Goal: Contribute content: Contribute content

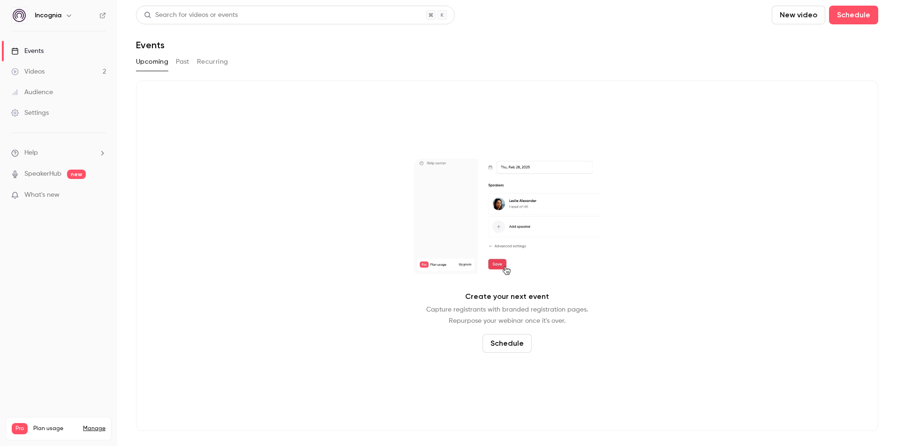
click at [172, 63] on div "Upcoming Past Recurring" at bounding box center [507, 61] width 742 height 15
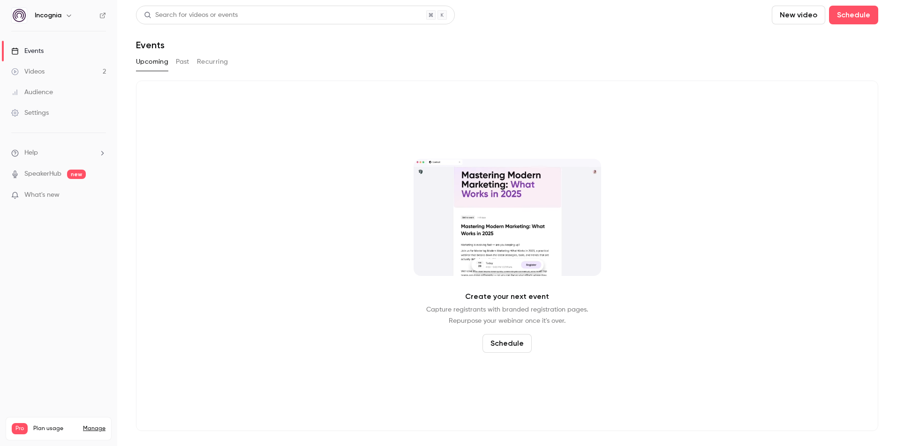
click at [185, 63] on button "Past" at bounding box center [183, 61] width 14 height 15
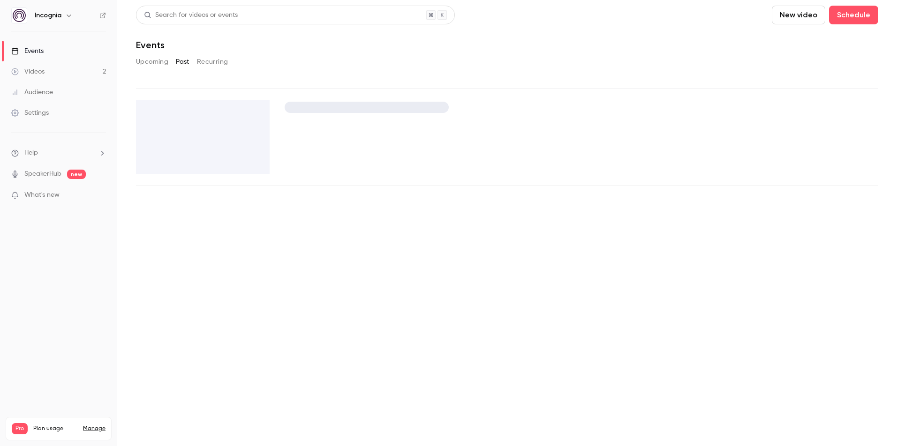
click at [205, 63] on button "Recurring" at bounding box center [212, 61] width 31 height 15
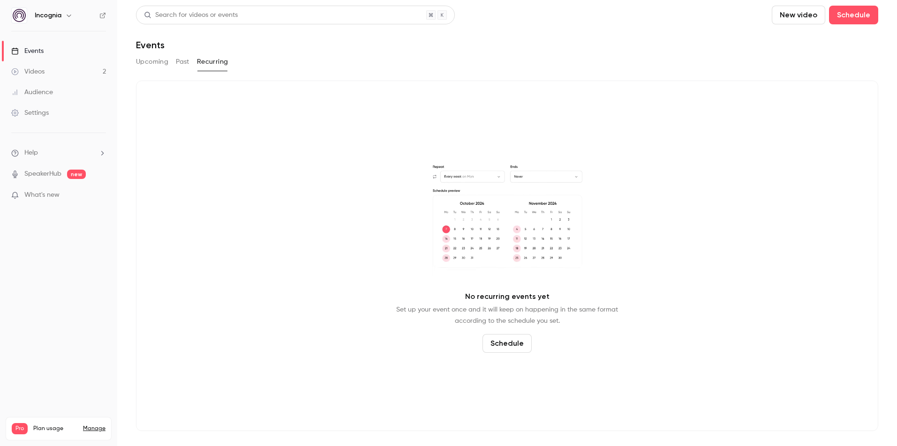
click at [182, 64] on button "Past" at bounding box center [183, 61] width 14 height 15
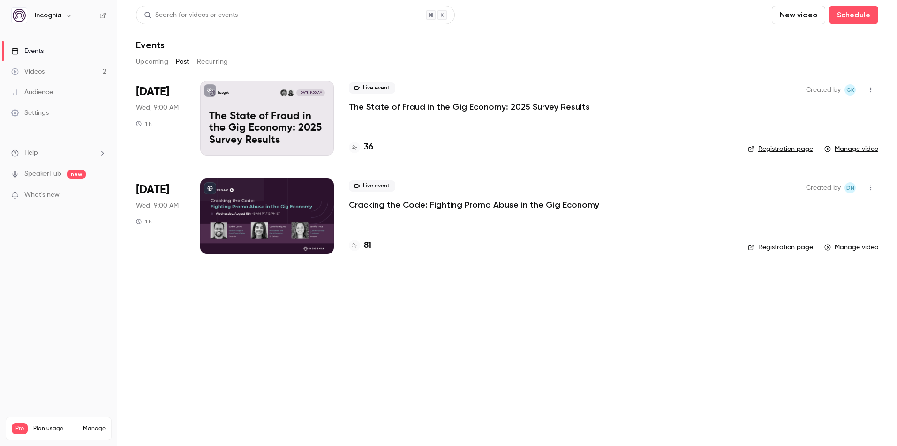
click at [504, 108] on p "The State of Fraud in the Gig Economy: 2025 Survey Results" at bounding box center [469, 106] width 241 height 11
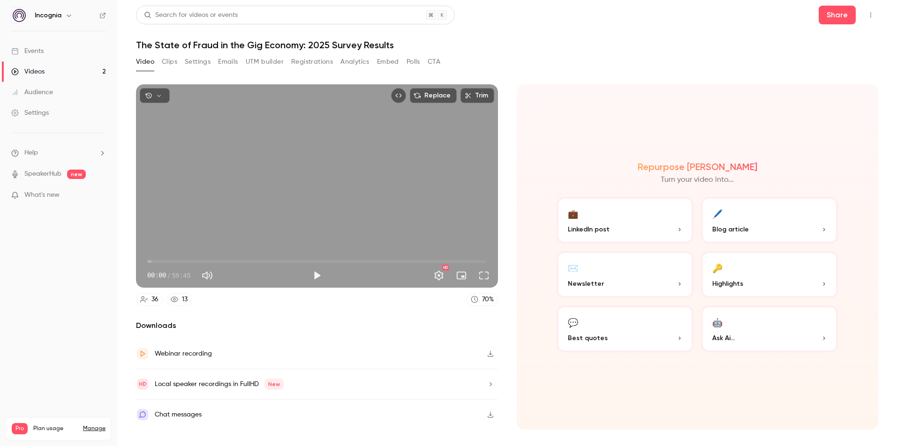
click at [303, 60] on button "Registrations" at bounding box center [312, 61] width 42 height 15
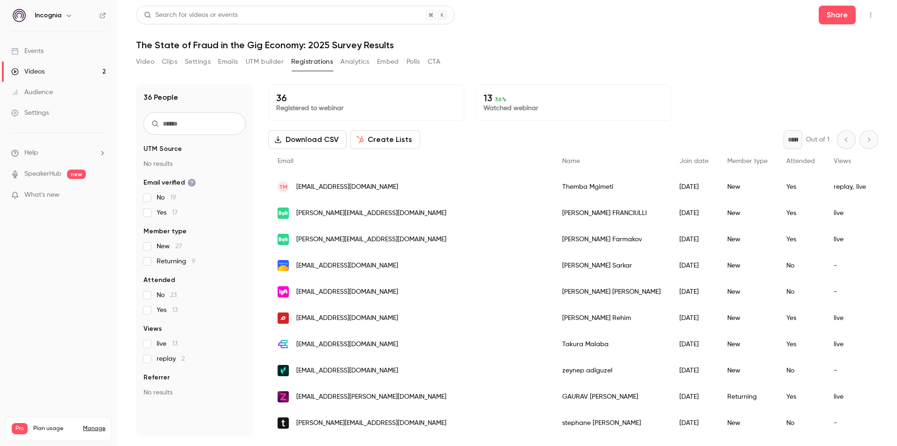
click at [514, 116] on div "13 36 % Watched webinar" at bounding box center [573, 102] width 196 height 37
click at [501, 107] on p "Watched webinar" at bounding box center [573, 108] width 180 height 9
click at [786, 160] on span "Attended" at bounding box center [800, 161] width 29 height 7
click at [413, 60] on button "Polls" at bounding box center [413, 61] width 14 height 15
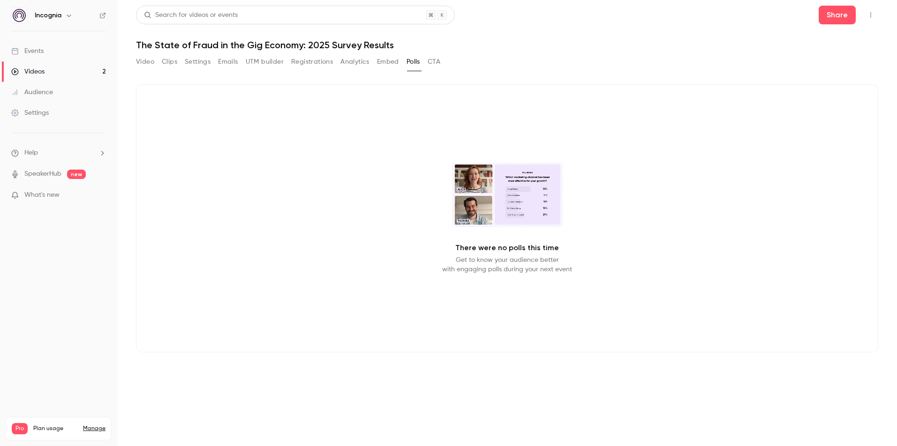
click at [360, 62] on button "Analytics" at bounding box center [354, 61] width 29 height 15
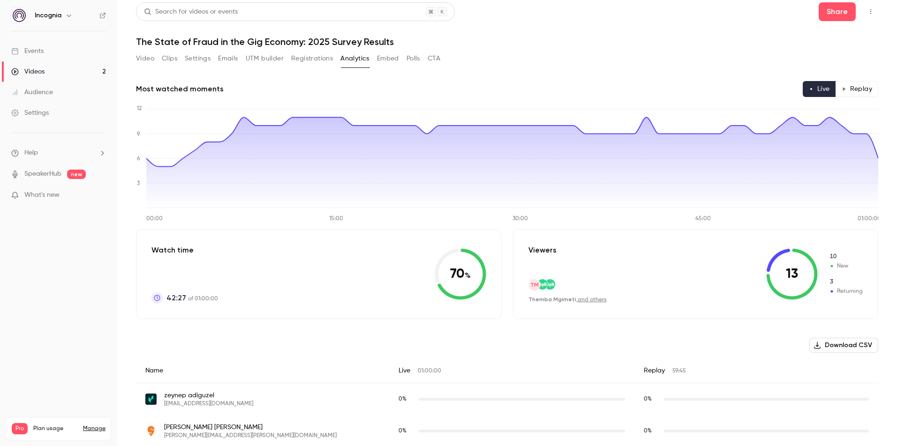
scroll to position [4, 0]
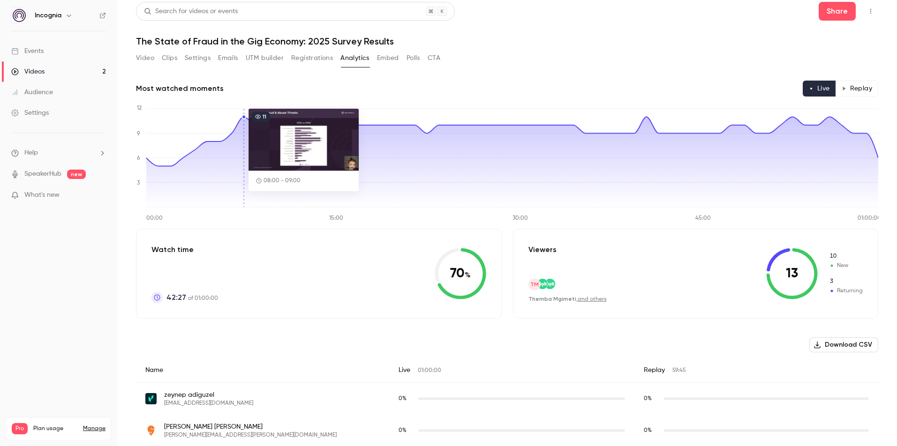
click at [245, 120] on icon at bounding box center [512, 162] width 732 height 90
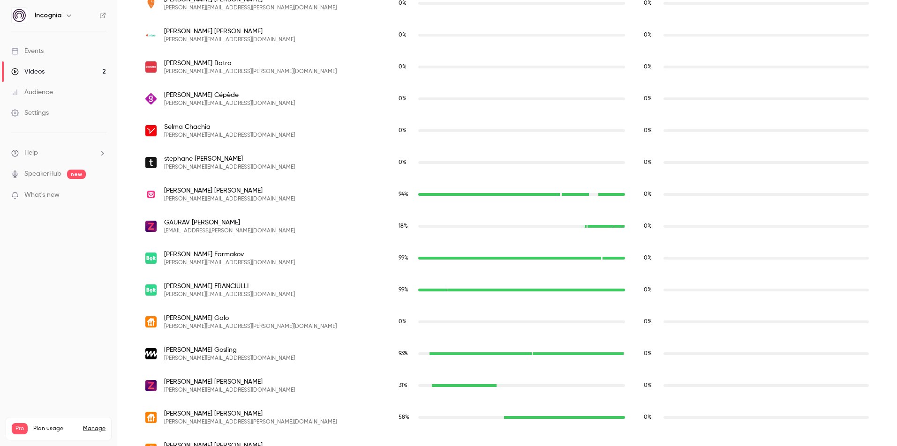
scroll to position [179, 0]
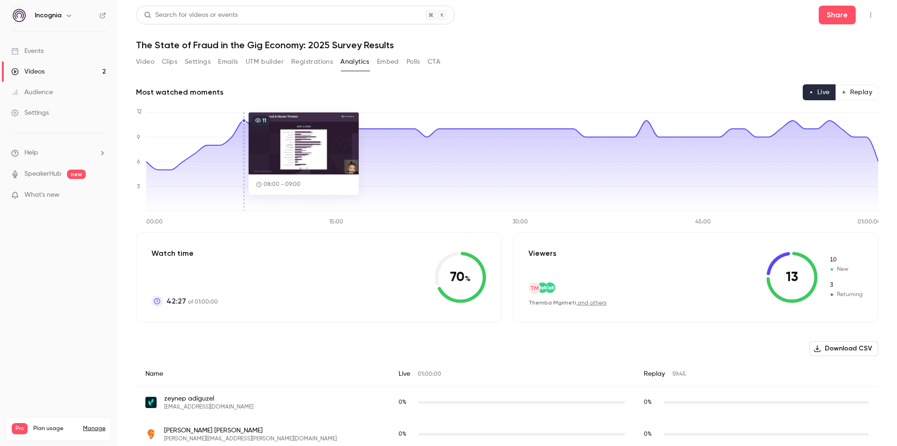
click at [242, 141] on icon at bounding box center [512, 166] width 732 height 90
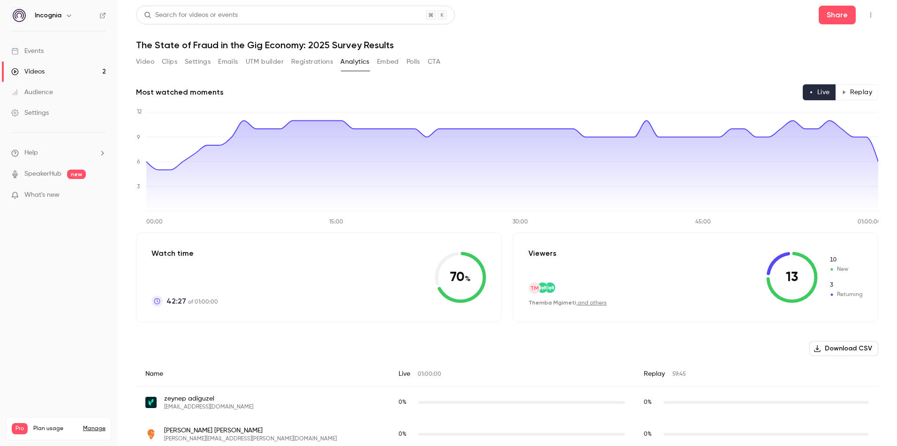
click at [430, 63] on button "CTA" at bounding box center [434, 61] width 13 height 15
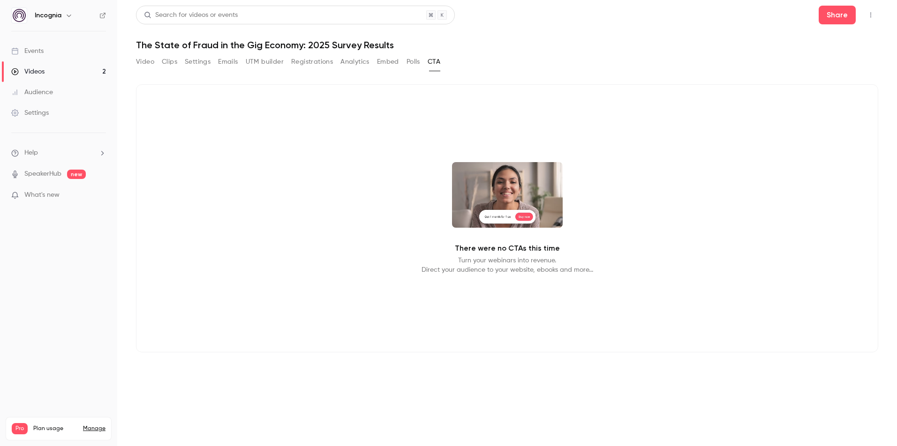
click at [410, 63] on button "Polls" at bounding box center [413, 61] width 14 height 15
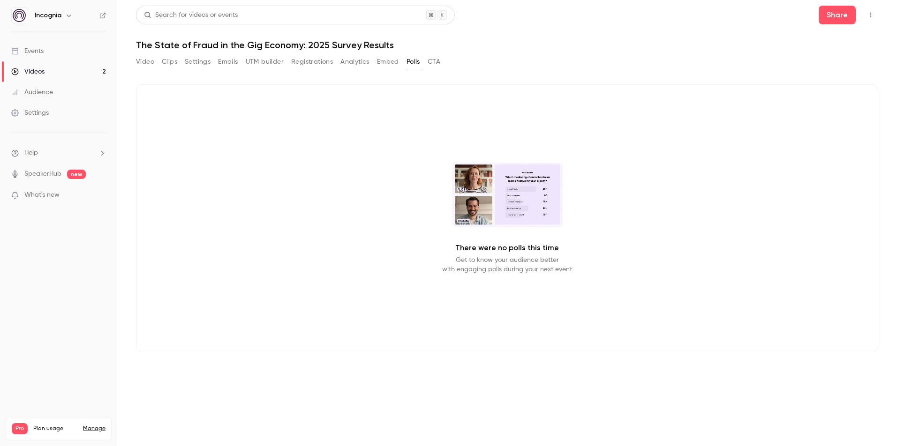
click at [277, 61] on button "UTM builder" at bounding box center [265, 61] width 38 height 15
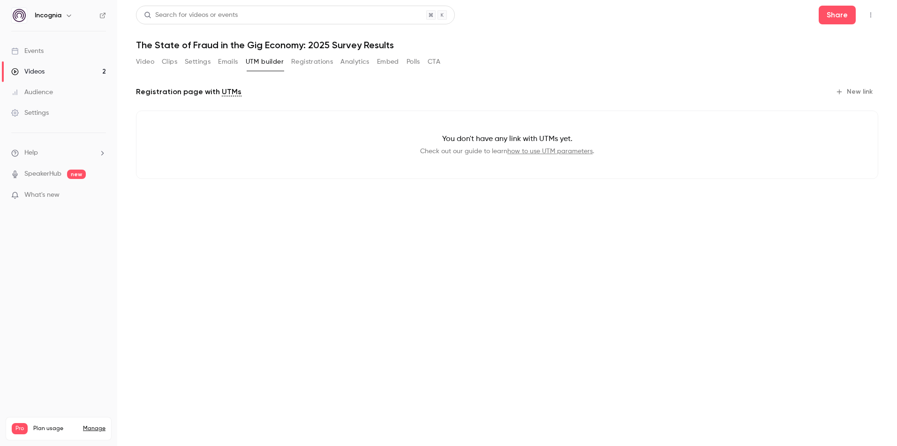
click at [374, 64] on div "Video Clips Settings Emails UTM builder Registrations Analytics Embed Polls CTA" at bounding box center [288, 61] width 304 height 15
click at [381, 64] on button "Embed" at bounding box center [388, 61] width 22 height 15
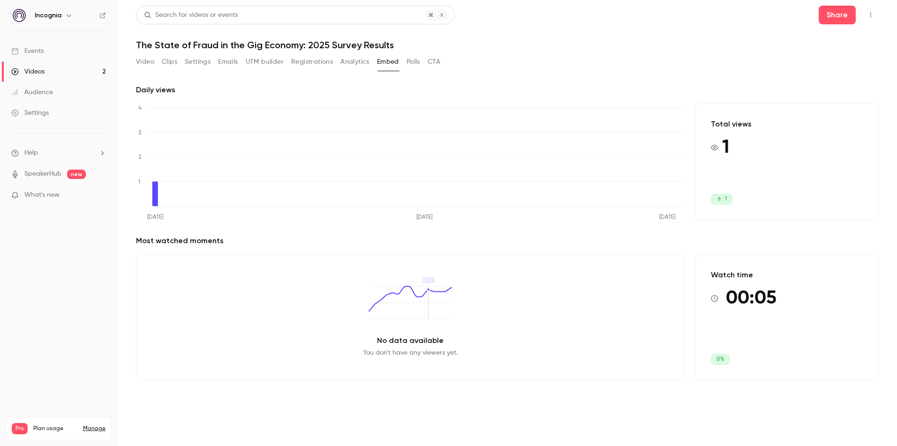
click at [199, 63] on button "Settings" at bounding box center [198, 61] width 26 height 15
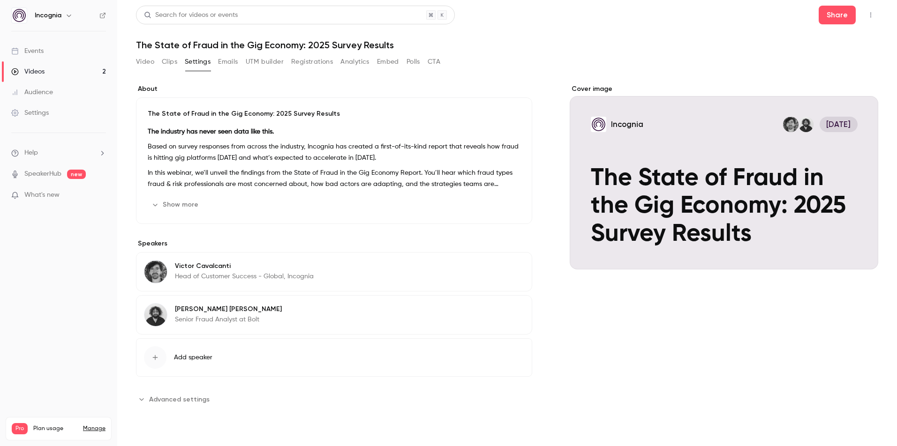
click at [223, 60] on button "Emails" at bounding box center [228, 61] width 20 height 15
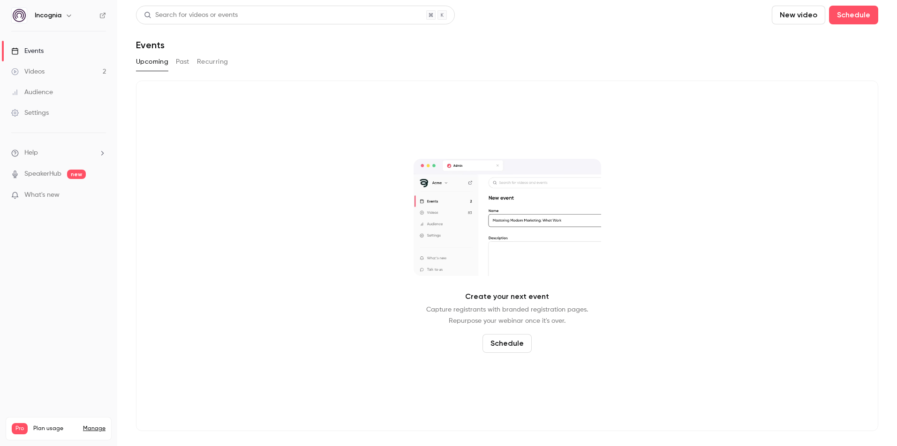
click at [60, 67] on link "Videos 2" at bounding box center [58, 71] width 117 height 21
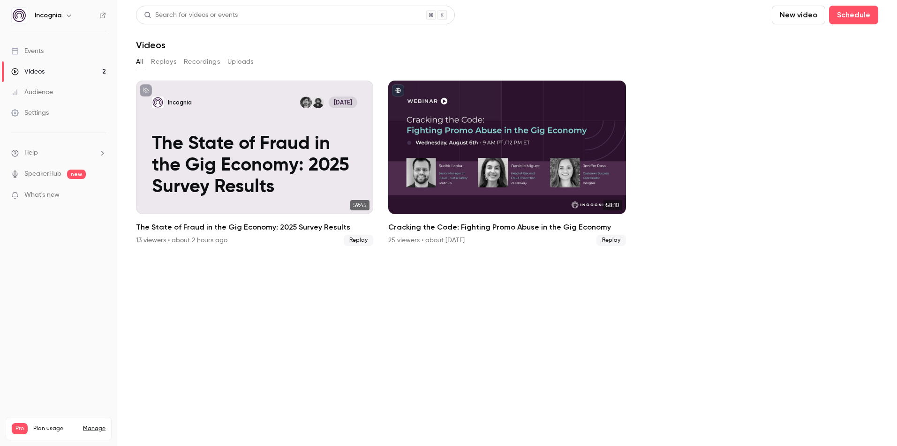
click at [50, 154] on li "Help" at bounding box center [58, 153] width 95 height 10
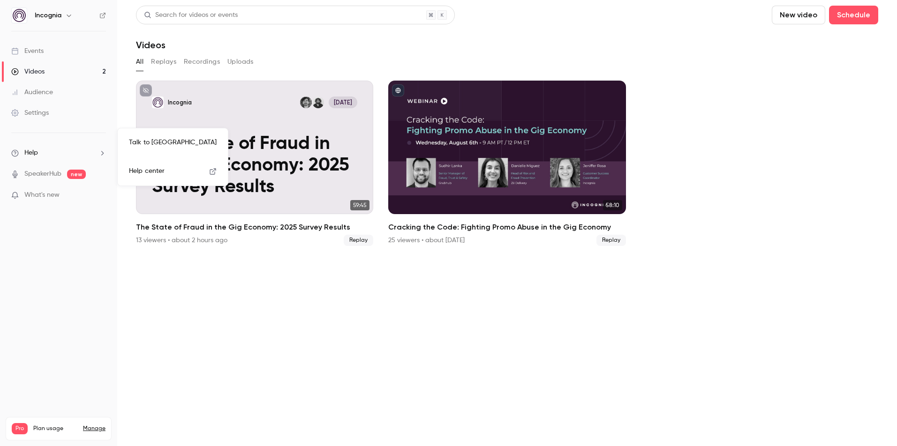
click at [128, 145] on link "Talk to [GEOGRAPHIC_DATA]" at bounding box center [172, 142] width 103 height 25
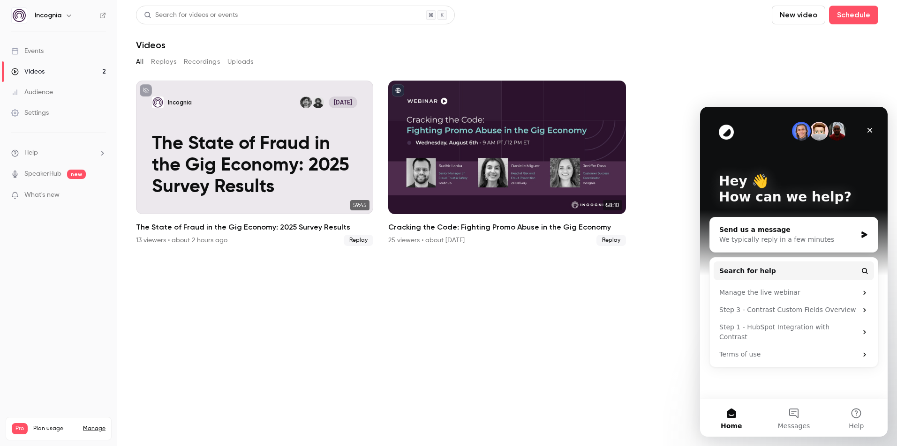
click at [783, 244] on div "We typically reply in a few minutes" at bounding box center [787, 240] width 137 height 10
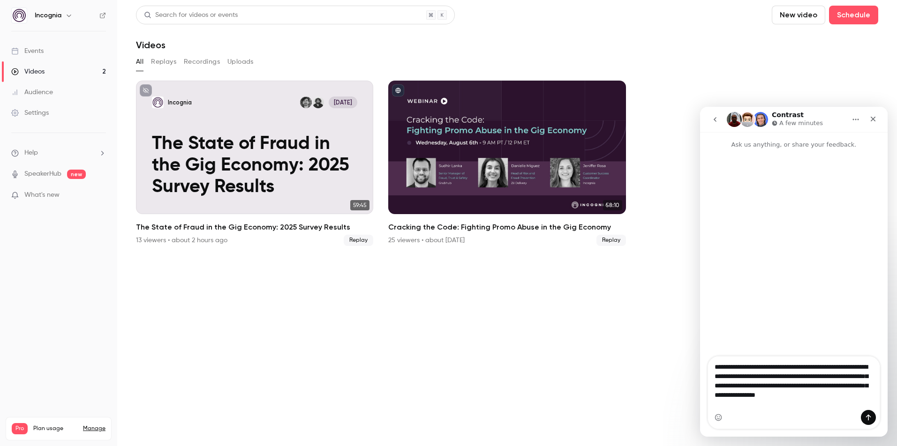
click at [847, 398] on textarea "**********" at bounding box center [794, 383] width 172 height 53
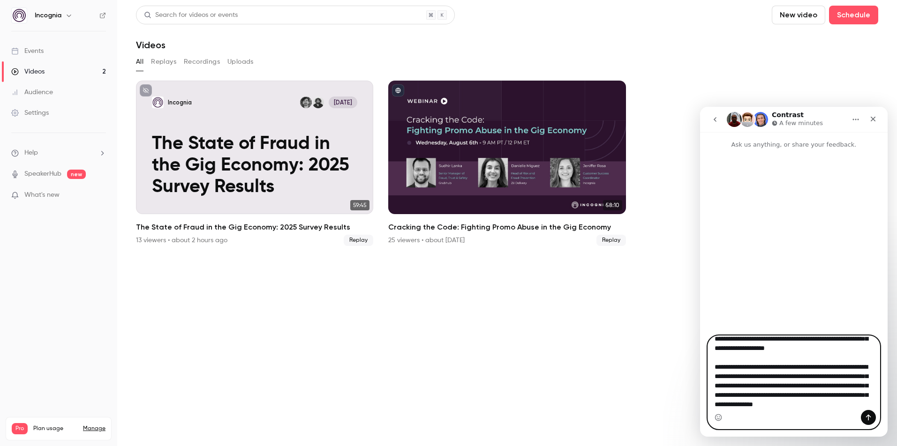
scroll to position [101, 0]
click at [824, 386] on textarea "**********" at bounding box center [794, 373] width 172 height 74
click at [829, 398] on textarea "**********" at bounding box center [794, 373] width 172 height 74
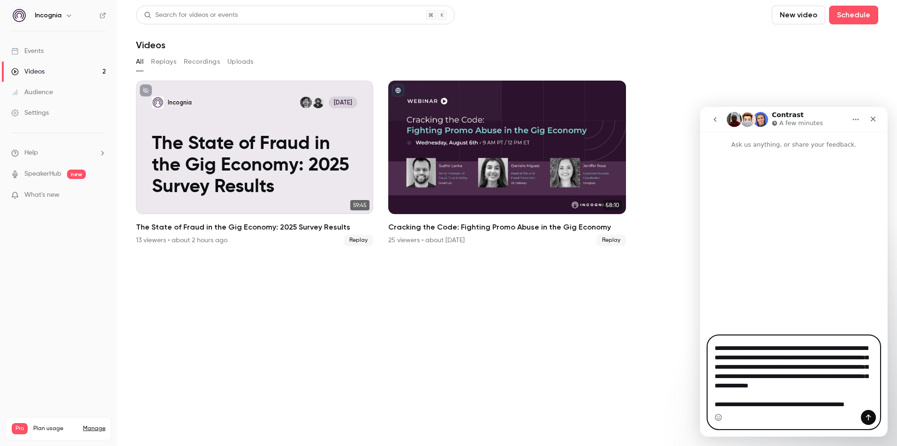
scroll to position [193, 0]
type textarea "**********"
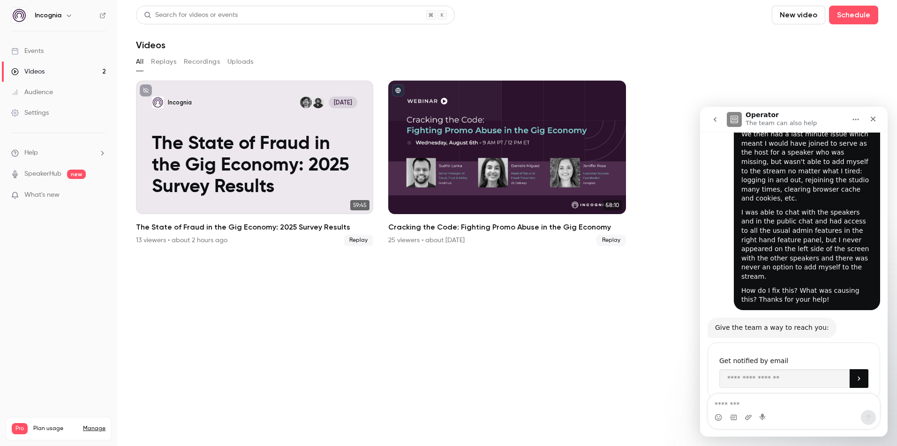
scroll to position [158, 0]
drag, startPoint x: 736, startPoint y: 371, endPoint x: 744, endPoint y: 363, distance: 10.9
click at [737, 371] on div "You'll be notified here and by SMS Get notified by email" at bounding box center [793, 369] width 173 height 57
click at [744, 368] on input "Enter your email" at bounding box center [784, 377] width 130 height 19
type input "**********"
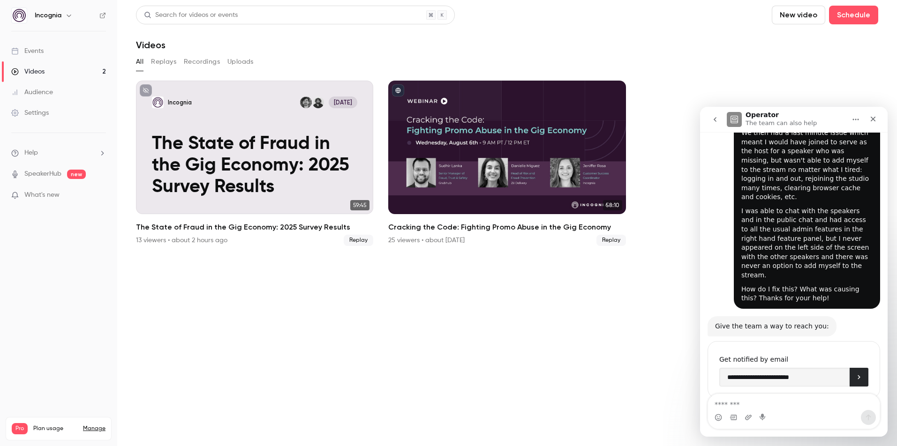
click at [865, 368] on button "Submit" at bounding box center [858, 377] width 19 height 19
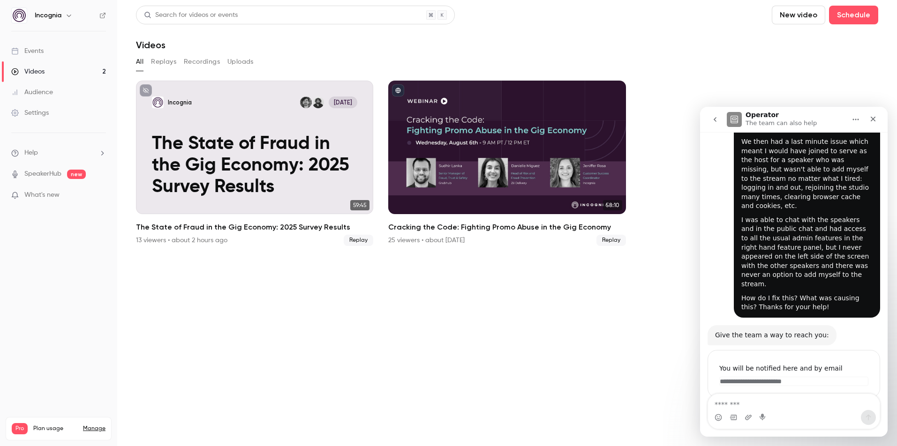
scroll to position [148, 0]
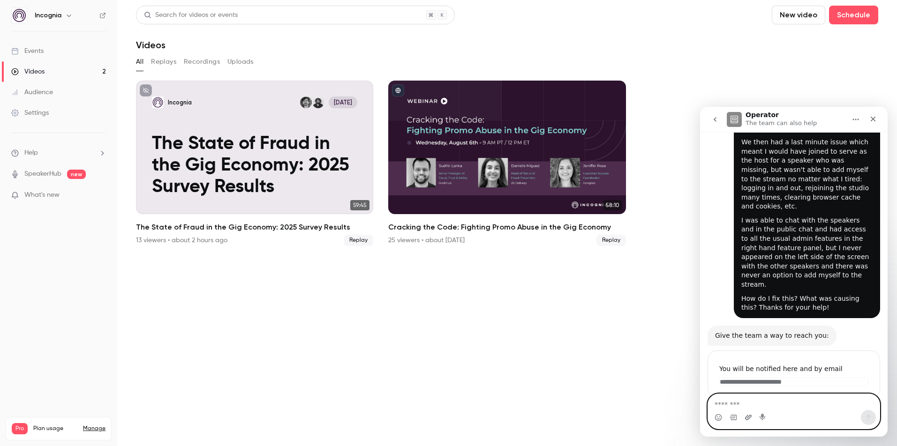
click at [750, 419] on icon "Upload attachment" at bounding box center [748, 418] width 8 height 8
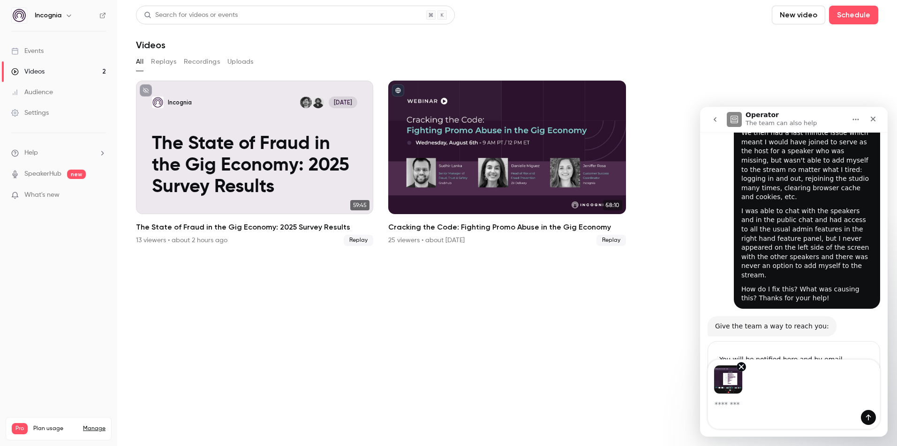
scroll to position [182, 0]
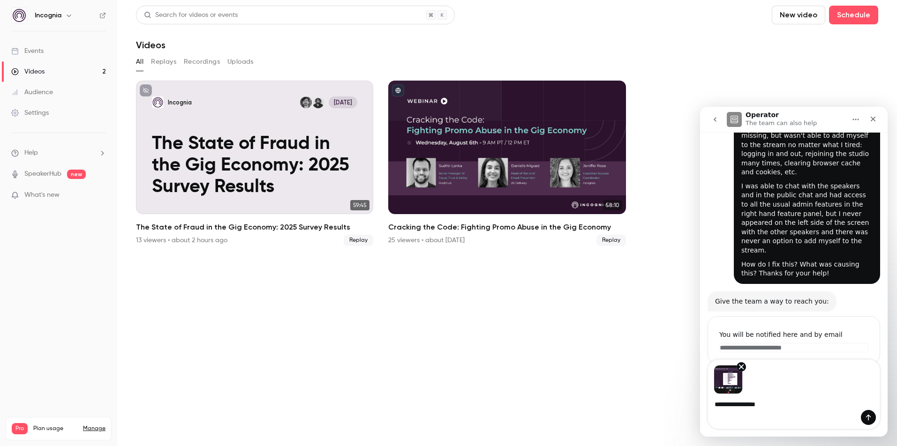
type textarea "**********"
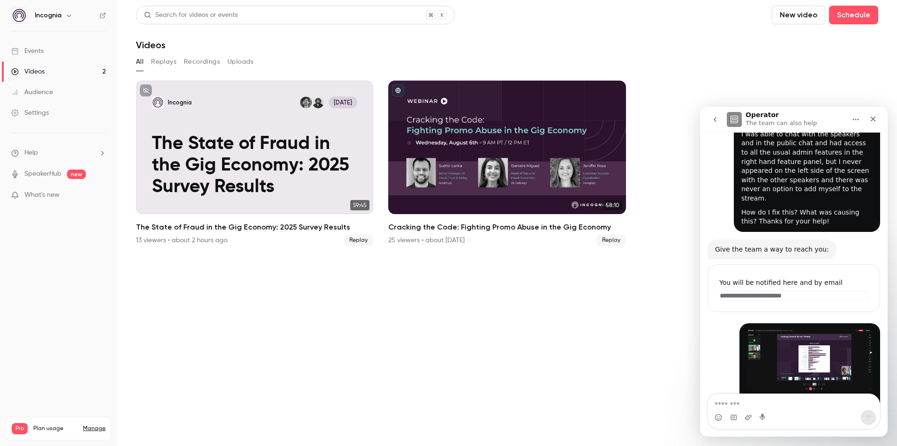
scroll to position [243, 0]
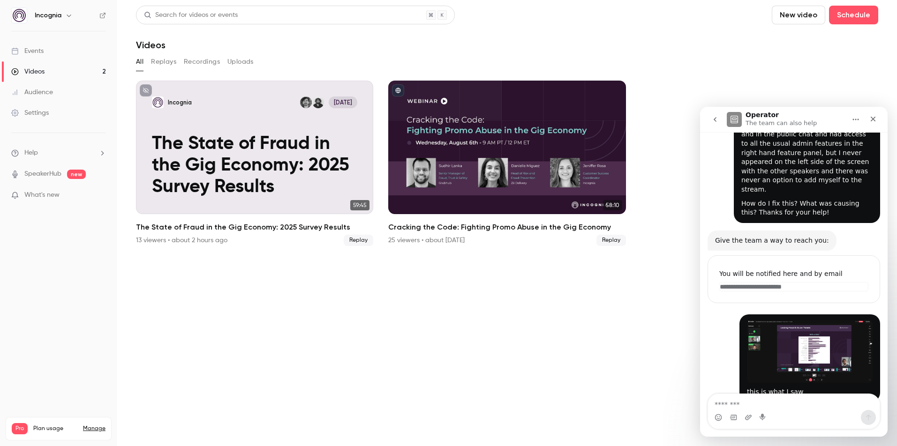
click at [801, 329] on img "user says…" at bounding box center [810, 351] width 126 height 62
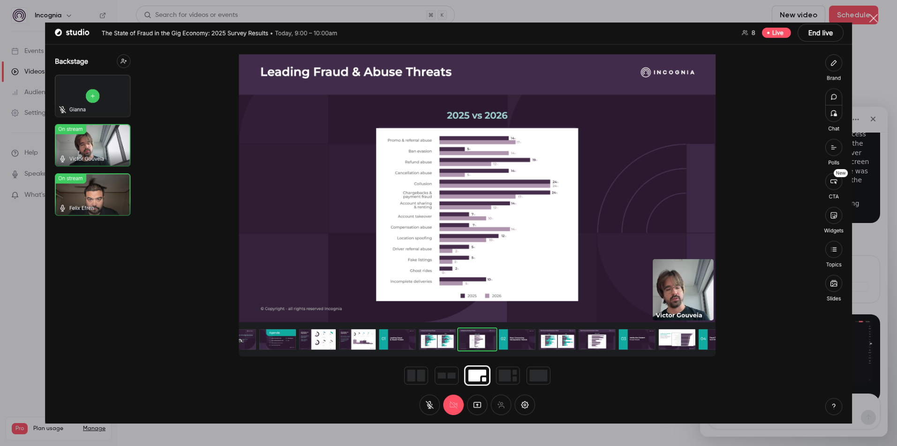
click at [868, 83] on div "Intercom messenger" at bounding box center [448, 223] width 897 height 446
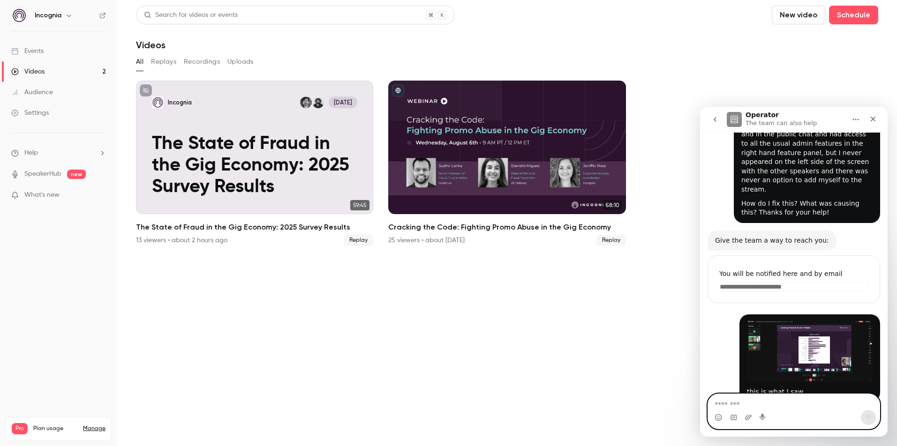
click at [739, 406] on textarea "Message…" at bounding box center [794, 402] width 172 height 16
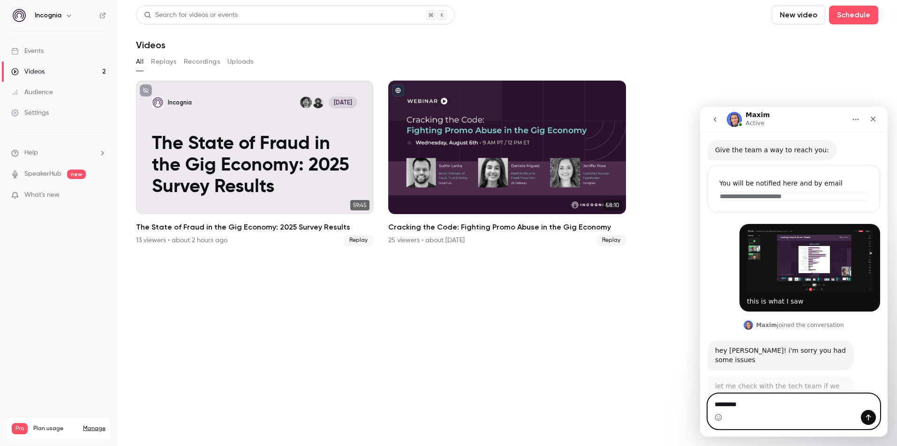
scroll to position [333, 0]
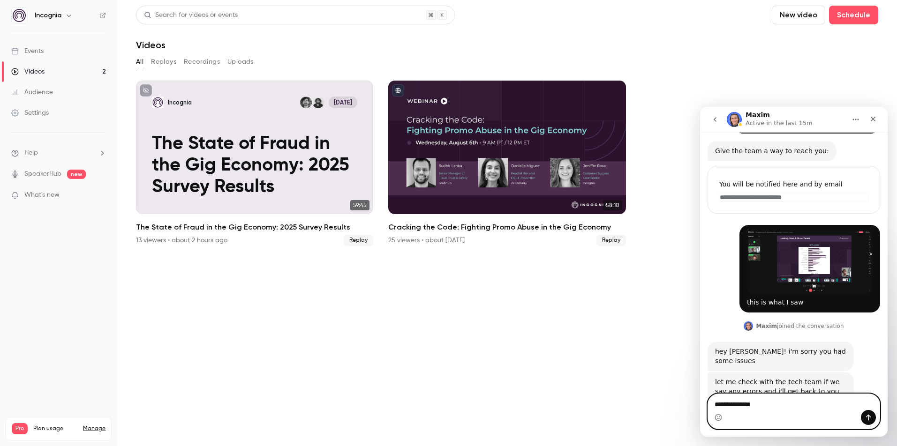
type textarea "**********"
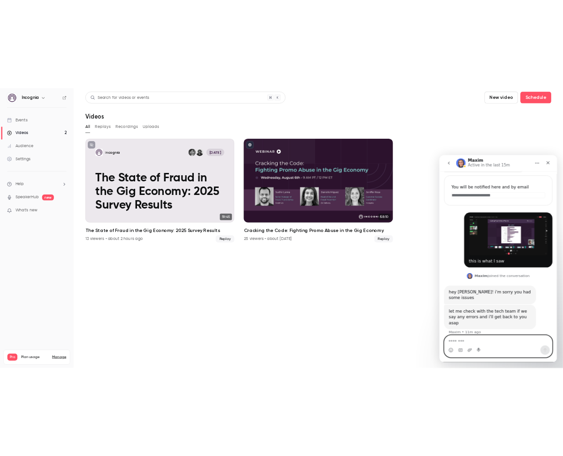
scroll to position [361, 0]
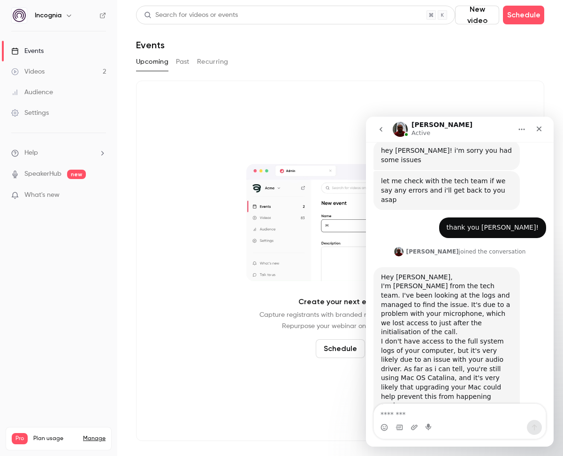
scroll to position [548, 0]
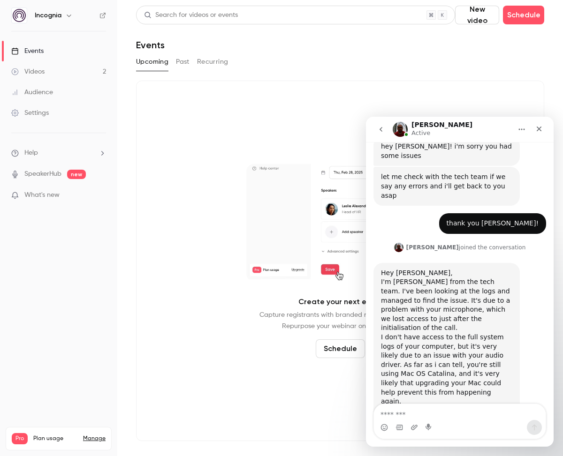
click at [59, 52] on link "Events" at bounding box center [58, 51] width 117 height 21
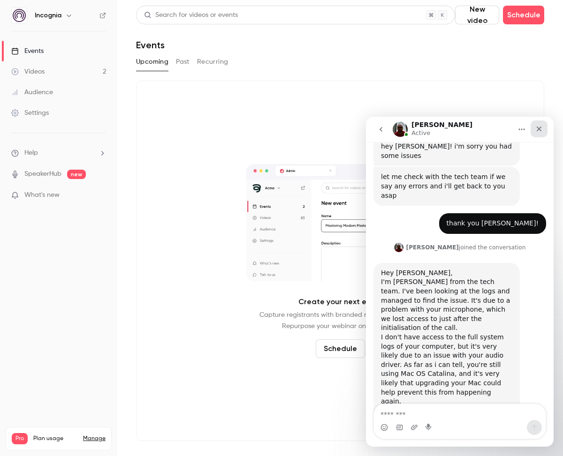
click at [543, 131] on div "Close" at bounding box center [538, 128] width 17 height 17
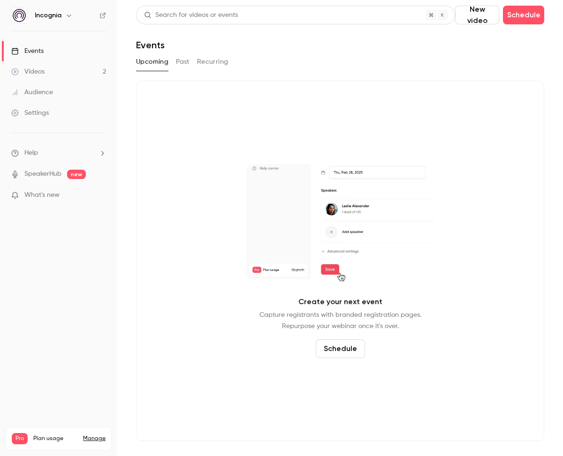
scroll to position [548, 0]
click at [464, 14] on button "New video" at bounding box center [477, 15] width 44 height 19
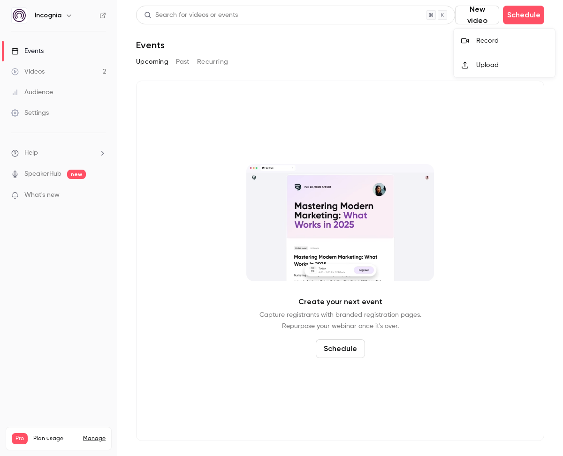
click at [497, 42] on div "Record" at bounding box center [511, 40] width 71 height 9
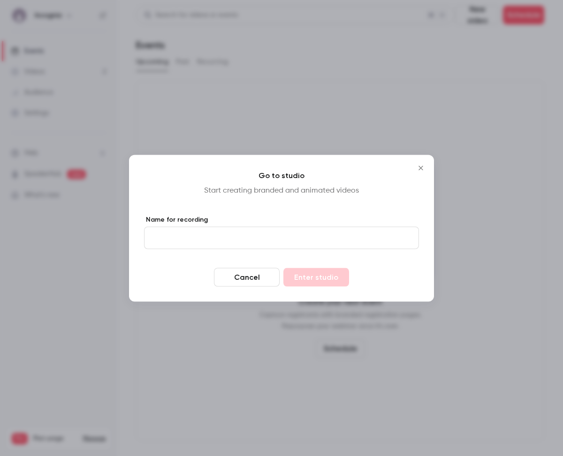
click at [250, 281] on button "Cancel" at bounding box center [247, 277] width 66 height 19
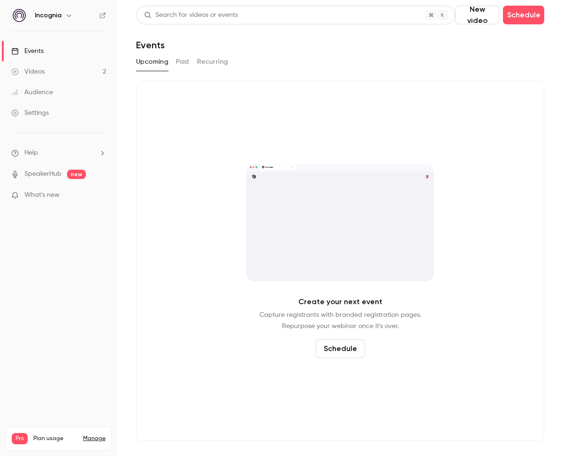
click at [484, 14] on button "New video" at bounding box center [477, 15] width 44 height 19
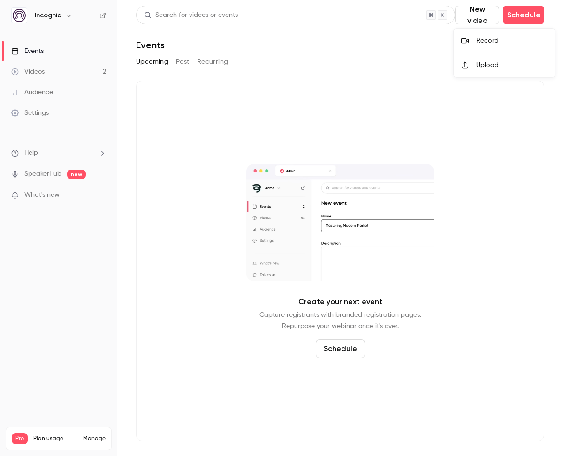
click at [481, 40] on div "Record" at bounding box center [511, 40] width 71 height 9
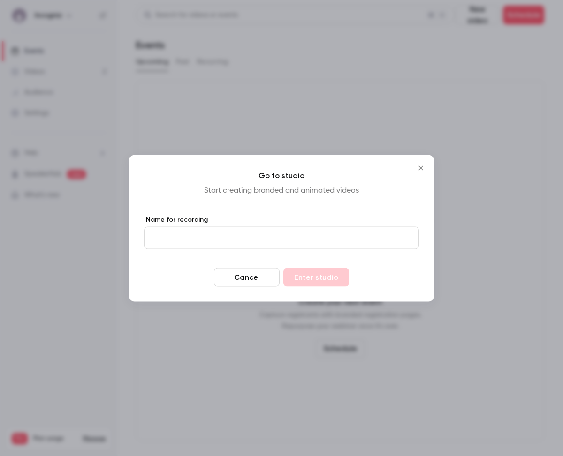
click at [250, 245] on input "Name for recording" at bounding box center [281, 237] width 275 height 23
type input "****"
click at [329, 277] on button "Enter studio" at bounding box center [316, 277] width 66 height 19
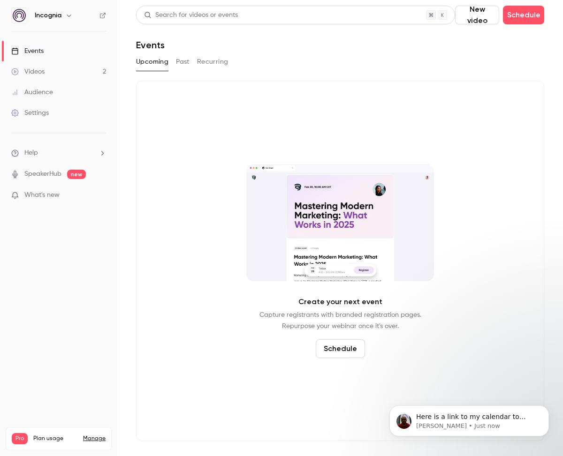
scroll to position [1444, 0]
